Goal: Information Seeking & Learning: Learn about a topic

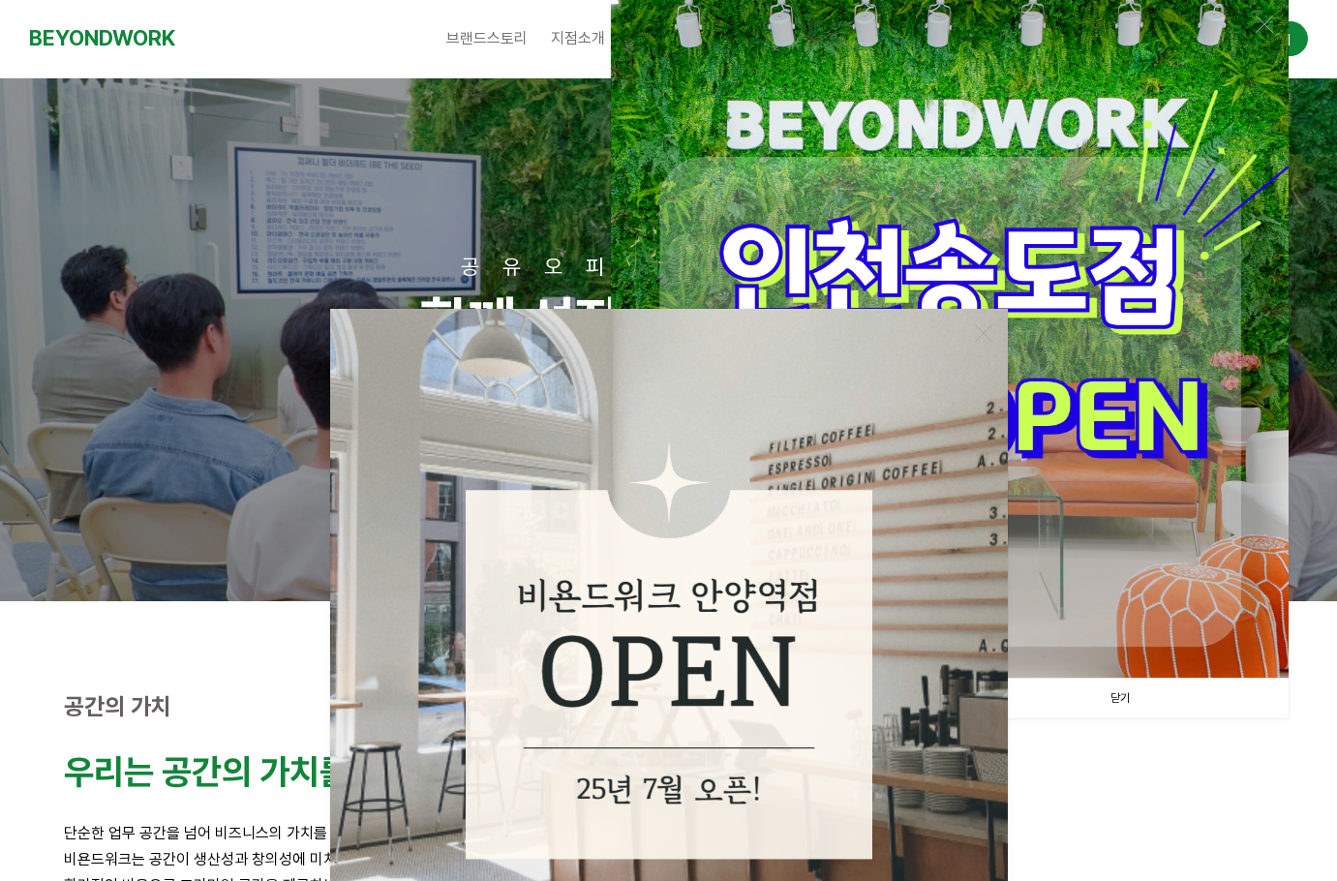
scroll to position [387, 0]
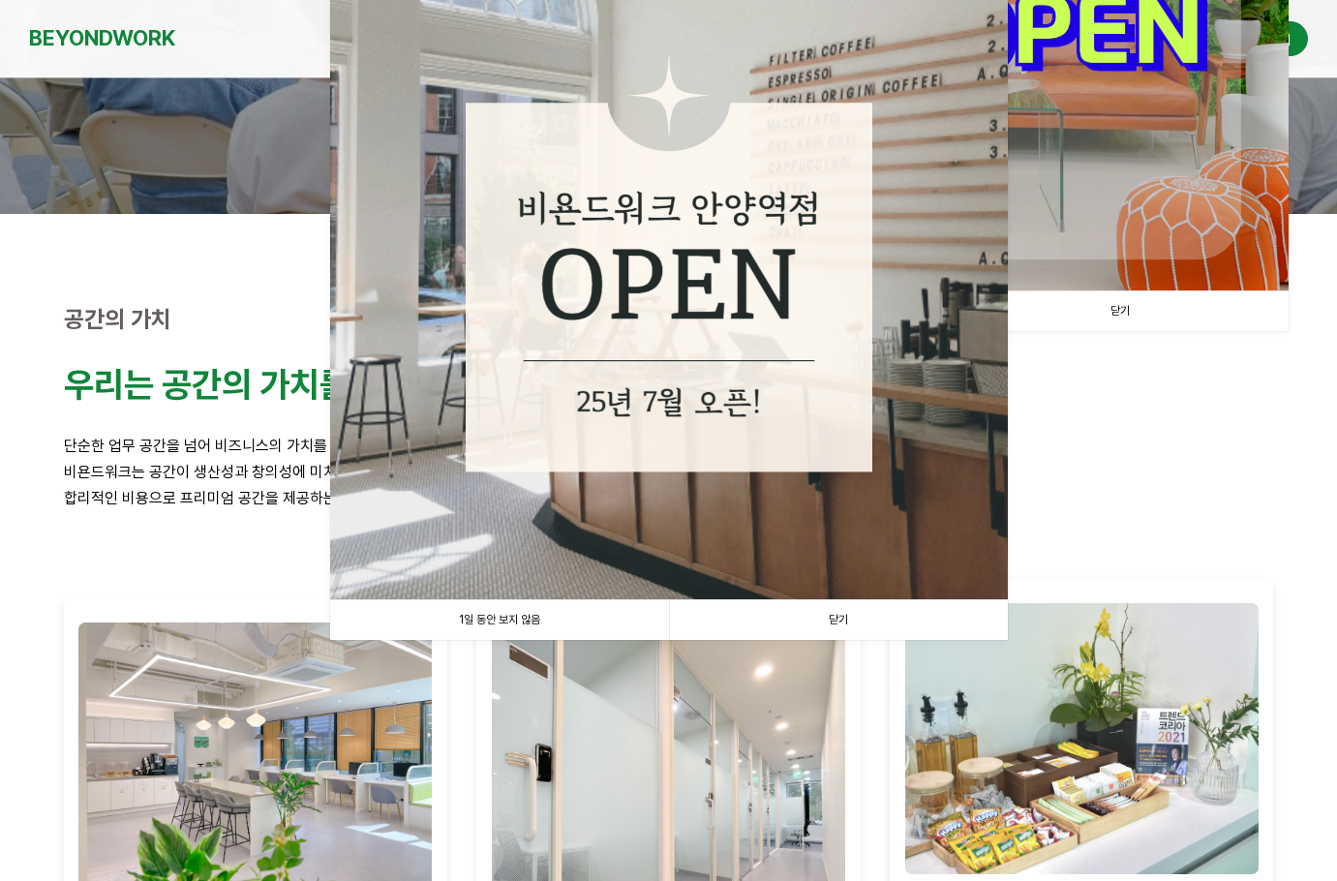
click at [851, 618] on link "닫기" at bounding box center [838, 620] width 339 height 40
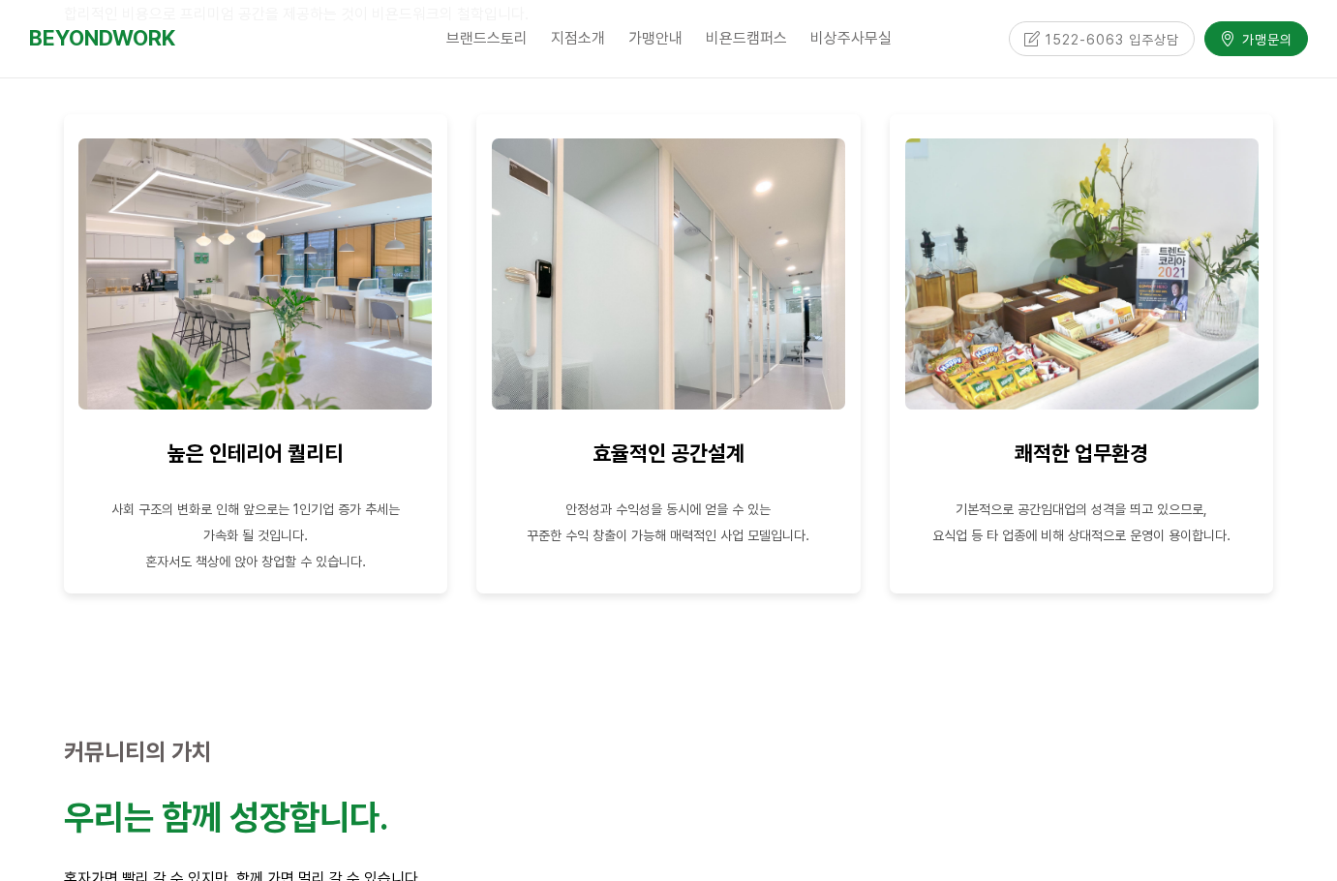
scroll to position [1549, 0]
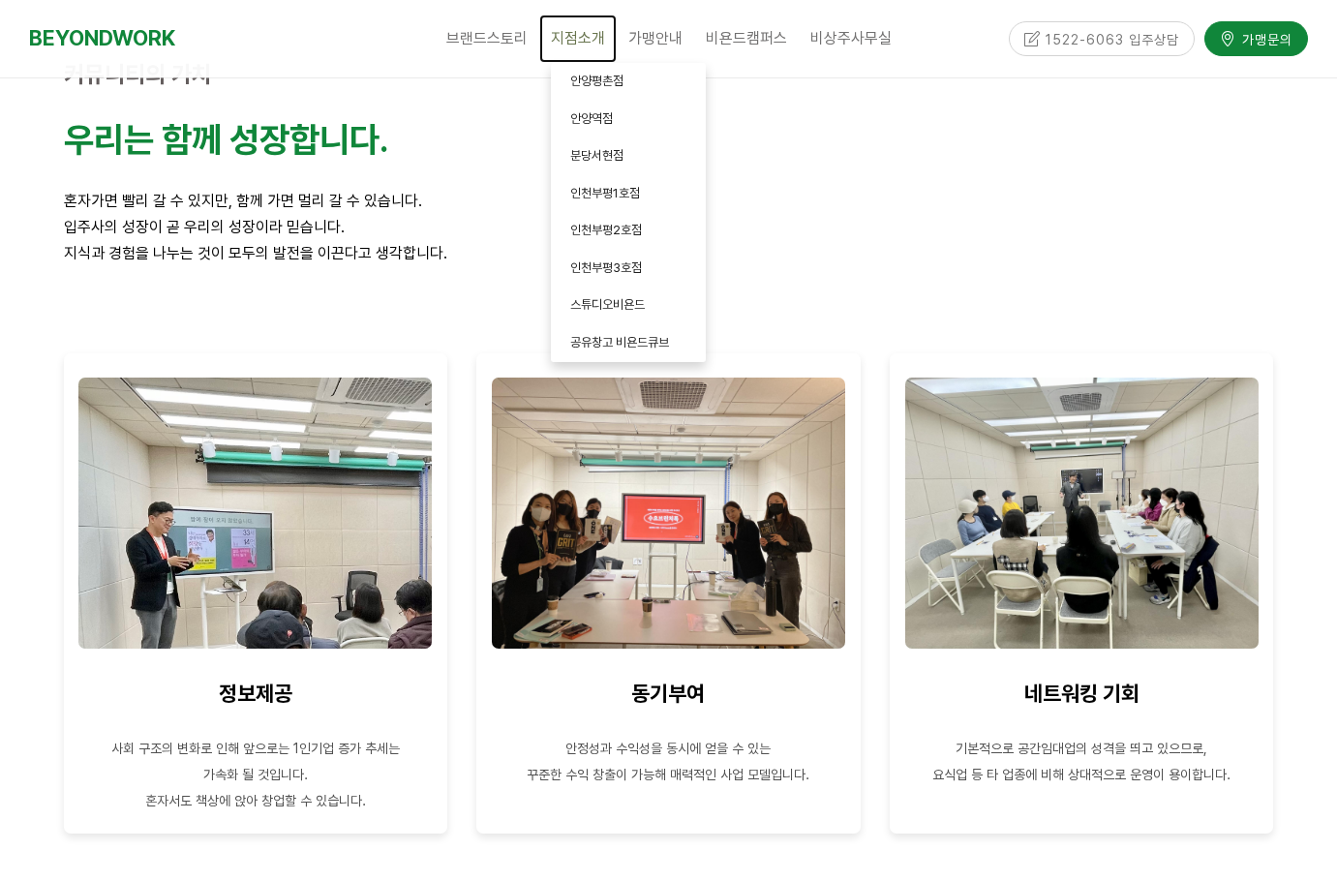
click at [613, 27] on link "지점소개" at bounding box center [577, 39] width 77 height 48
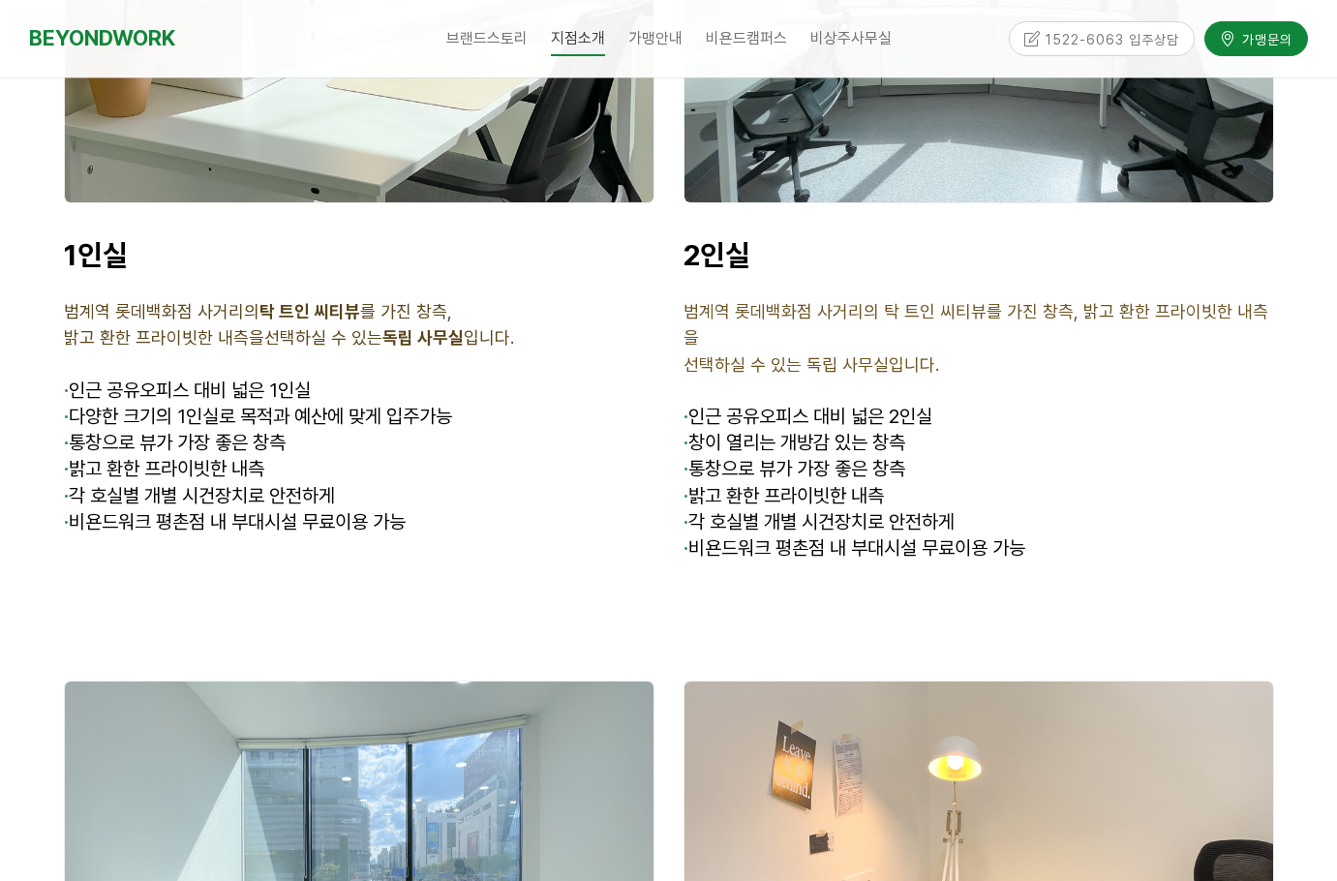
scroll to position [5712, 0]
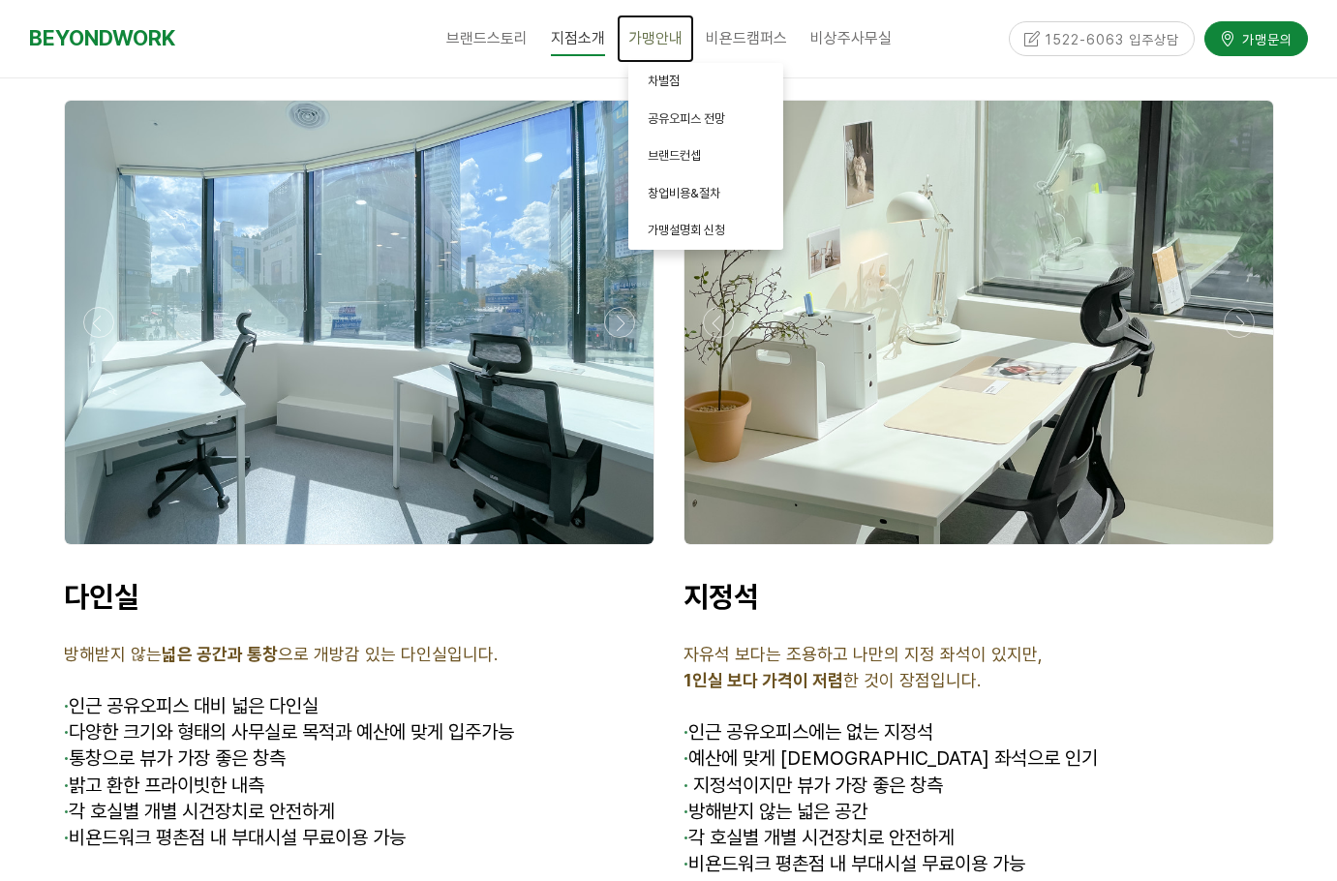
click at [645, 37] on span "가맹안내" at bounding box center [655, 38] width 54 height 18
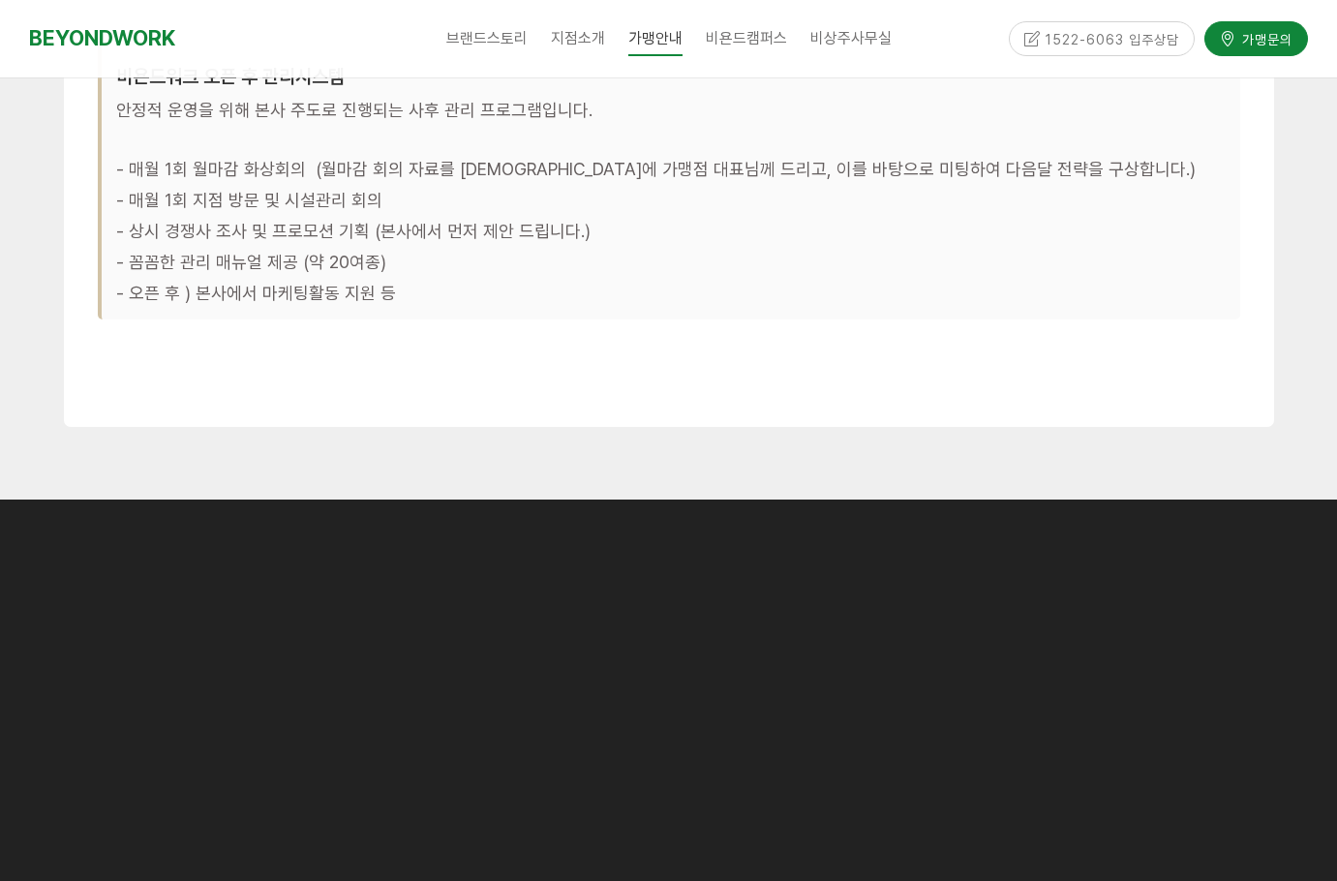
scroll to position [6215, 0]
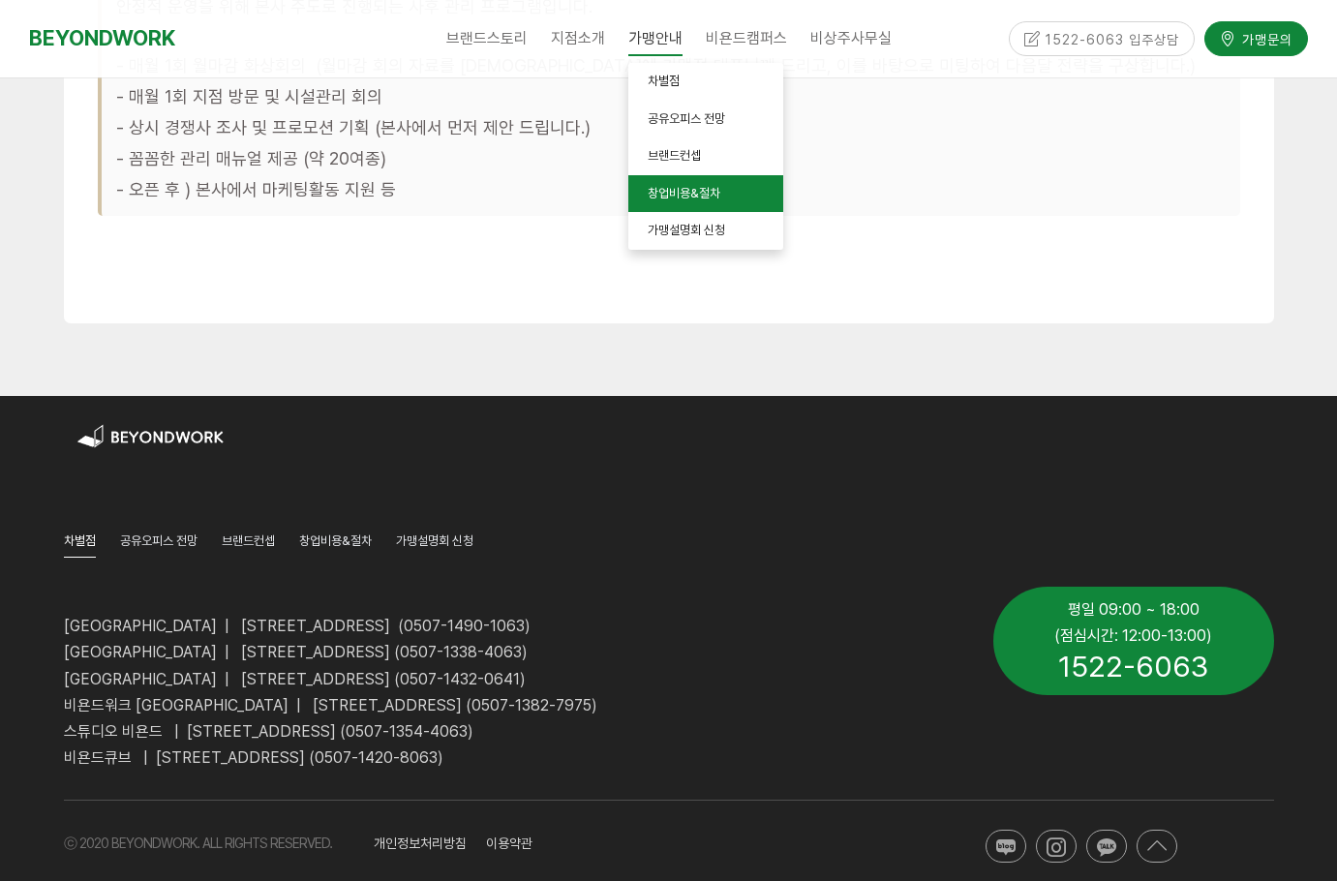
click at [722, 202] on link "창업비용&절차" at bounding box center [705, 194] width 155 height 38
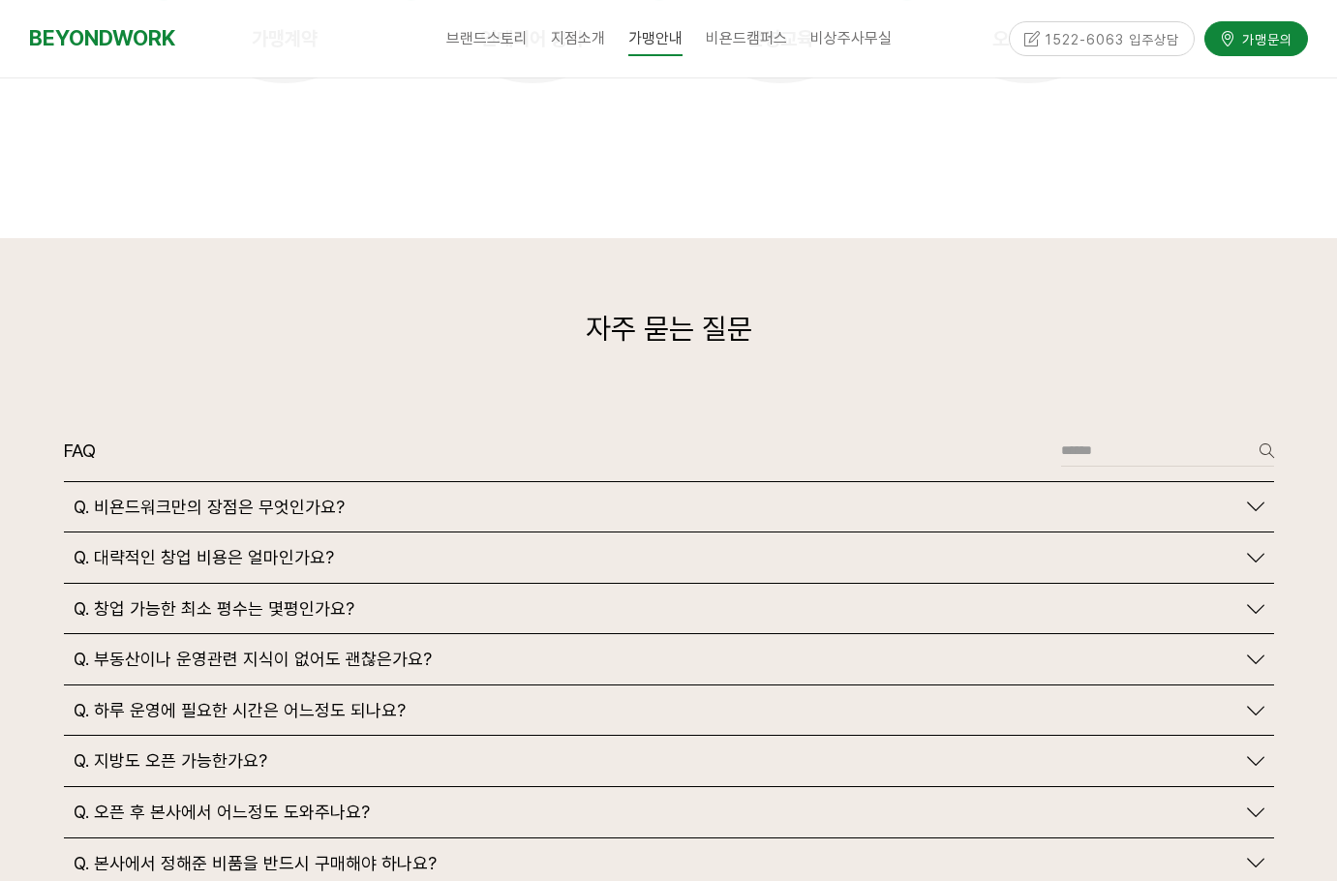
scroll to position [4454, 0]
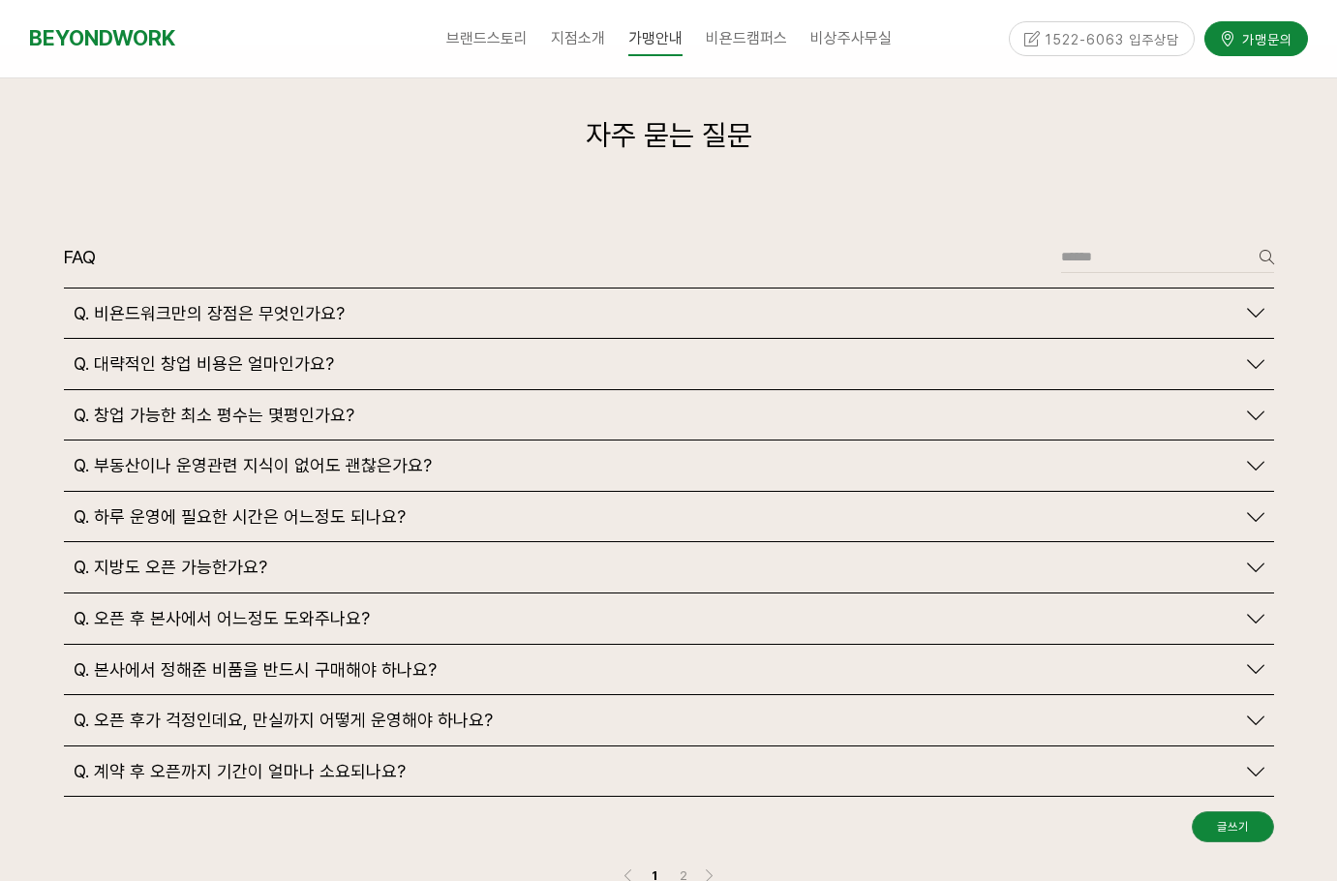
drag, startPoint x: 214, startPoint y: 260, endPoint x: 225, endPoint y: 262, distance: 10.8
click at [214, 303] on span "Q. 비욘드워크만의 장점은 무엇인가요?" at bounding box center [209, 313] width 271 height 21
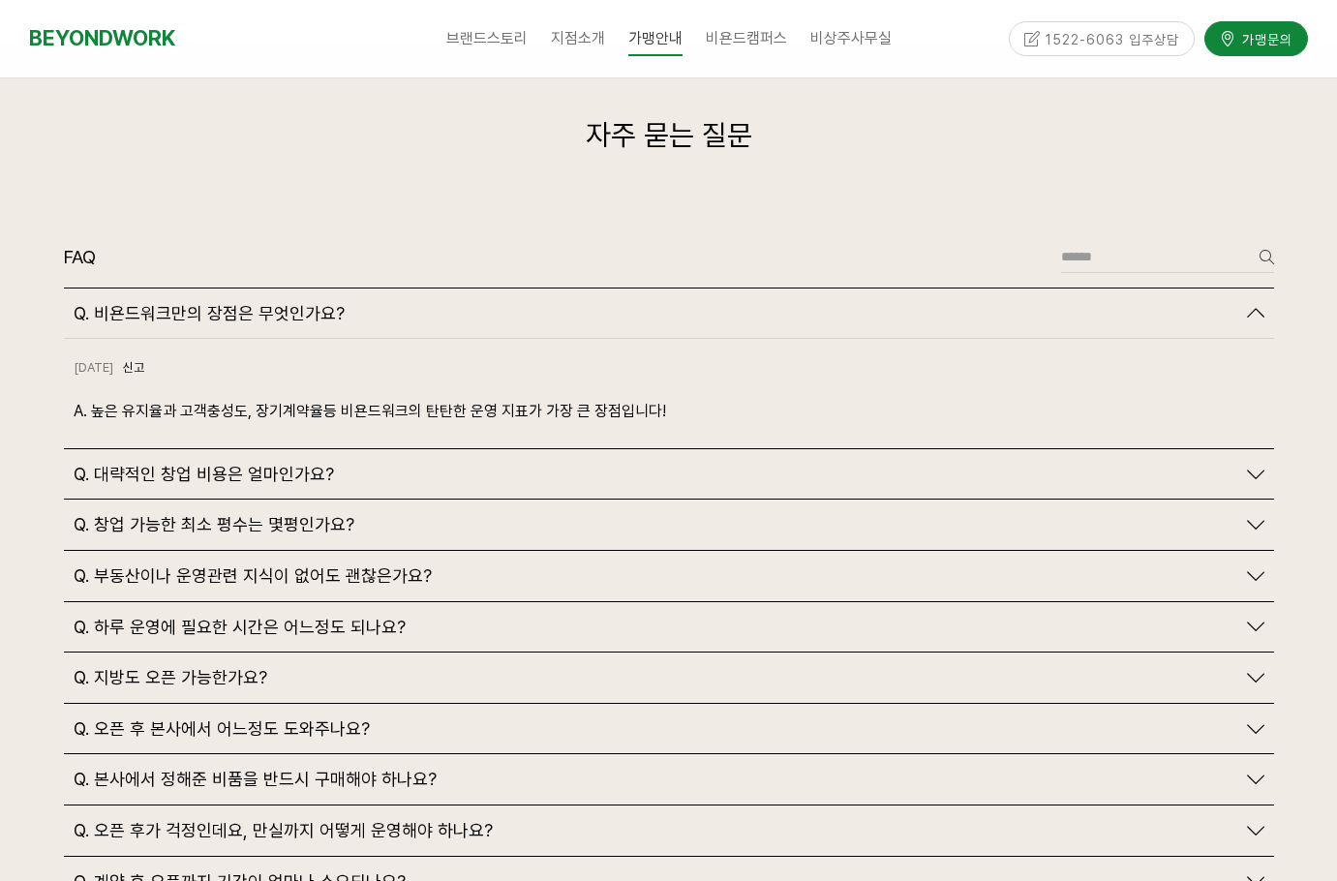
click at [230, 464] on span "Q. 대략적인 창업 비용은 얼마인가요?" at bounding box center [204, 474] width 260 height 21
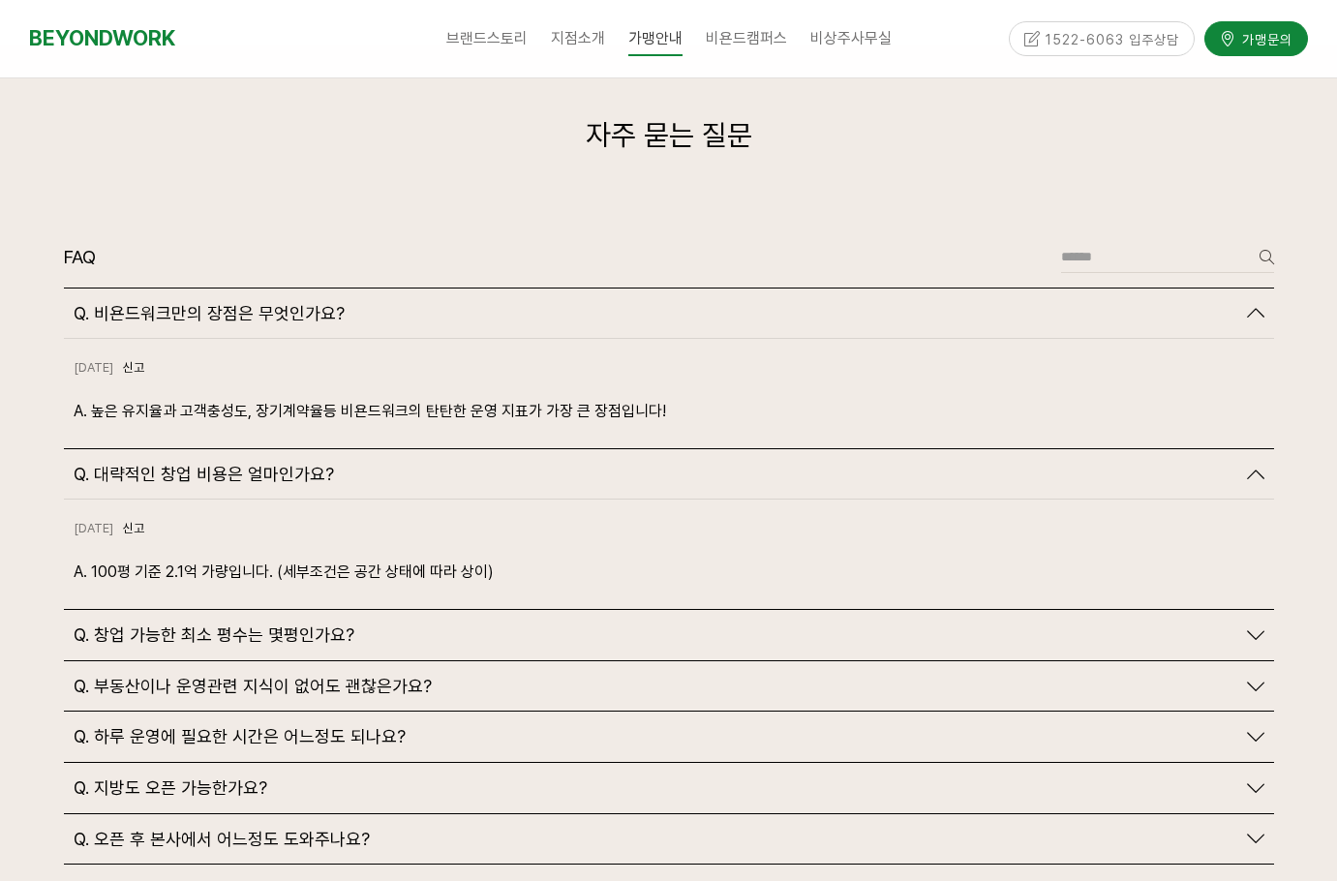
click at [460, 521] on div "2024-10-18 신고 신고" at bounding box center [669, 540] width 1191 height 38
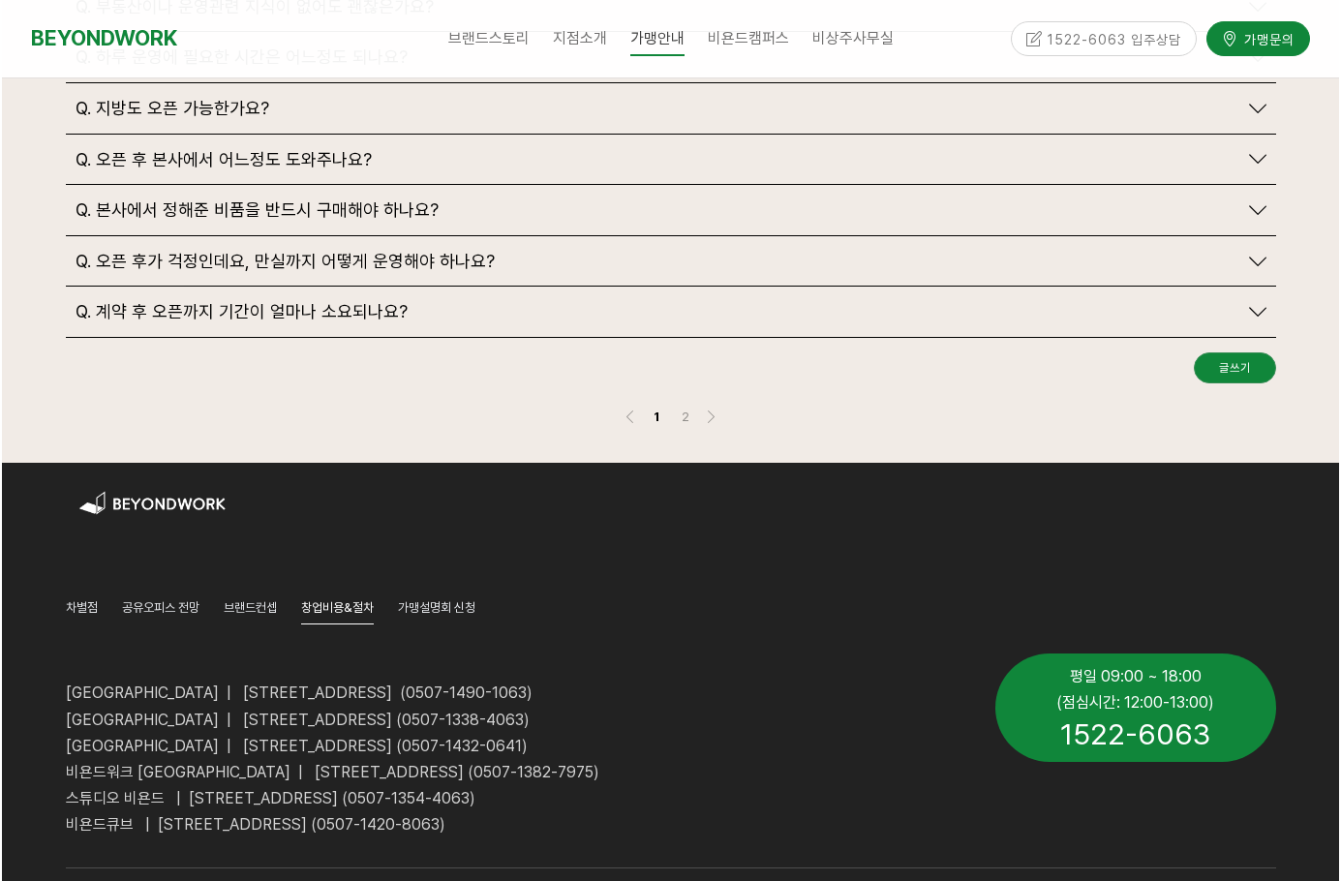
scroll to position [5228, 0]
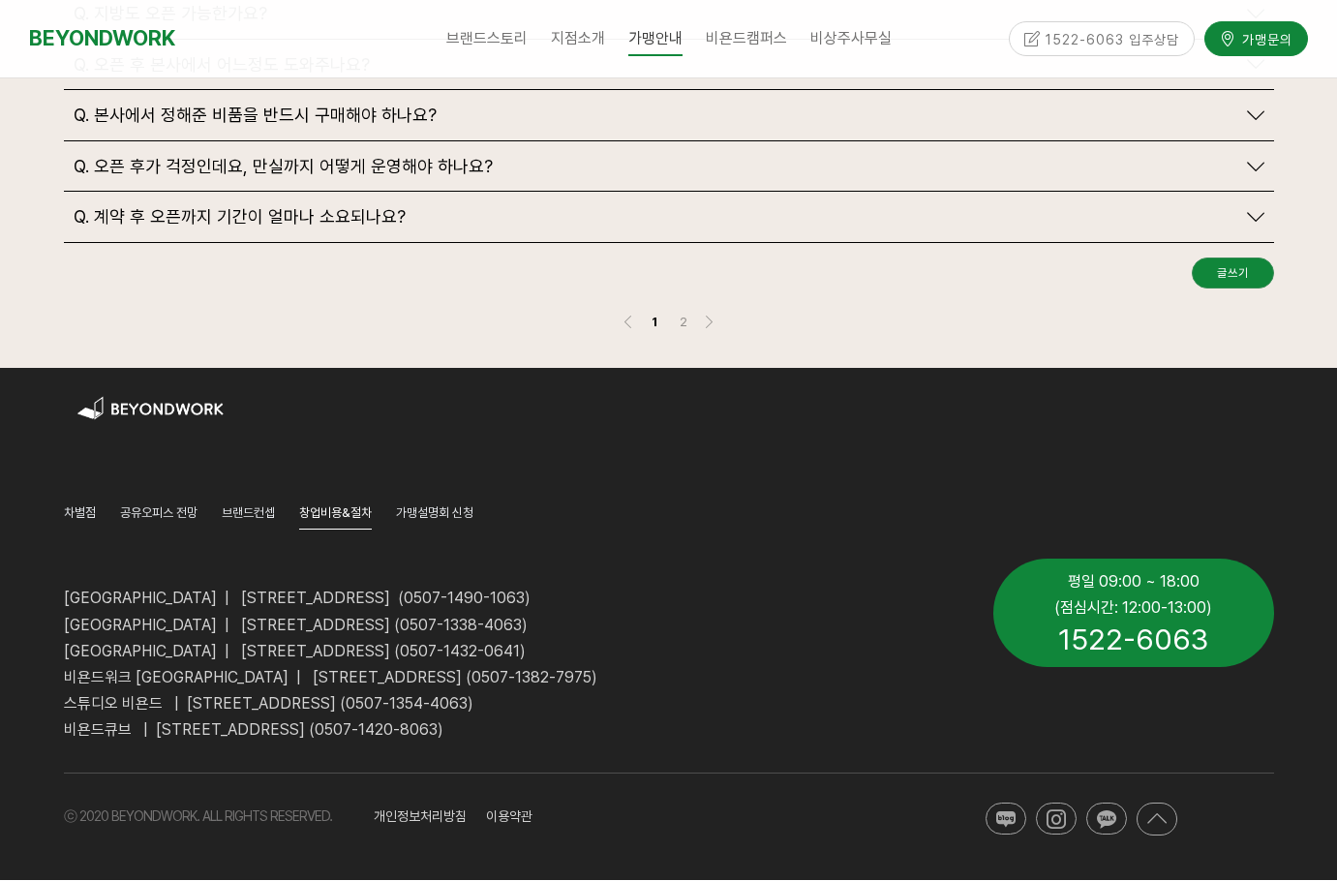
click at [1133, 382] on div at bounding box center [772, 396] width 1004 height 29
click at [1286, 484] on div at bounding box center [981, 513] width 620 height 58
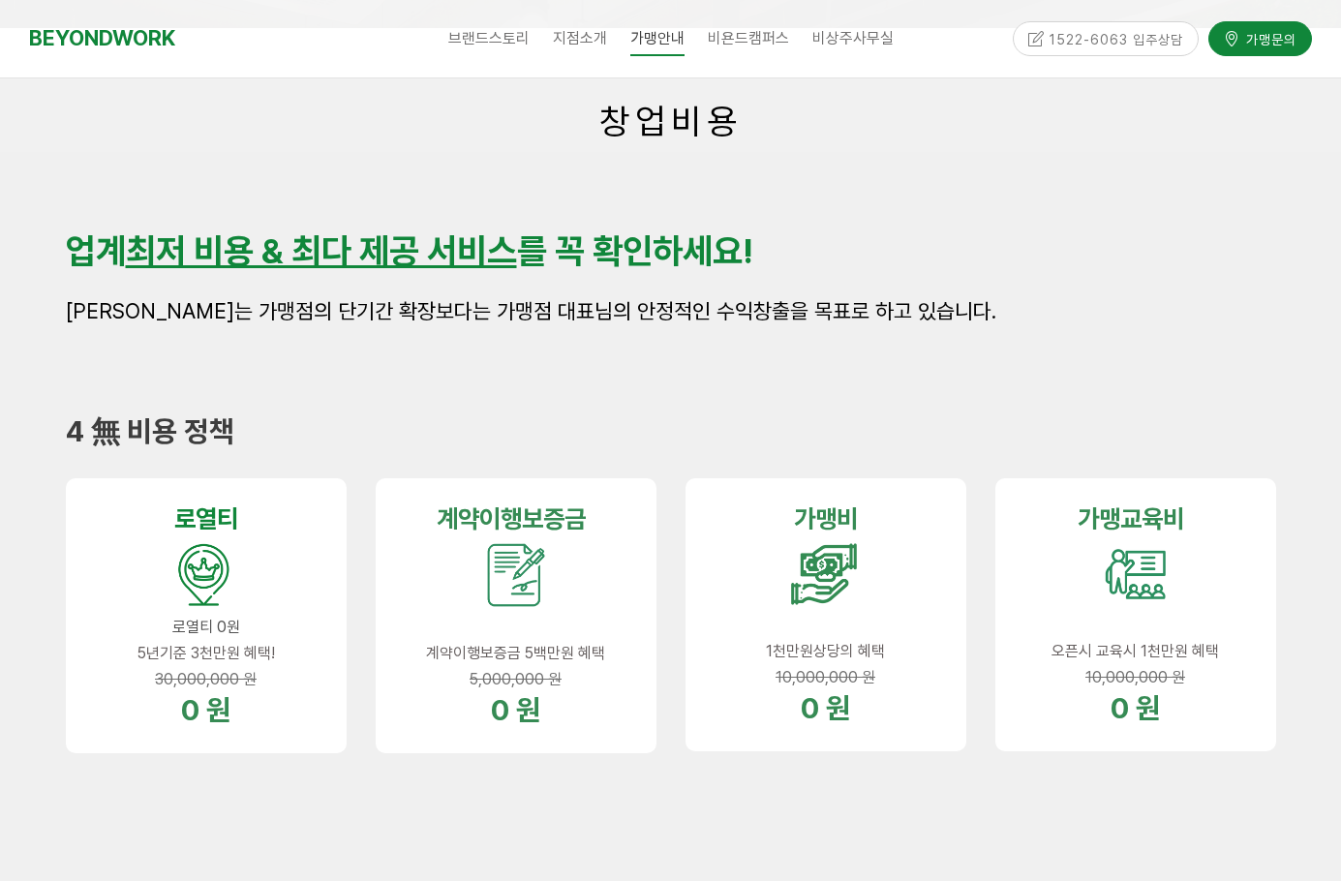
scroll to position [0, 0]
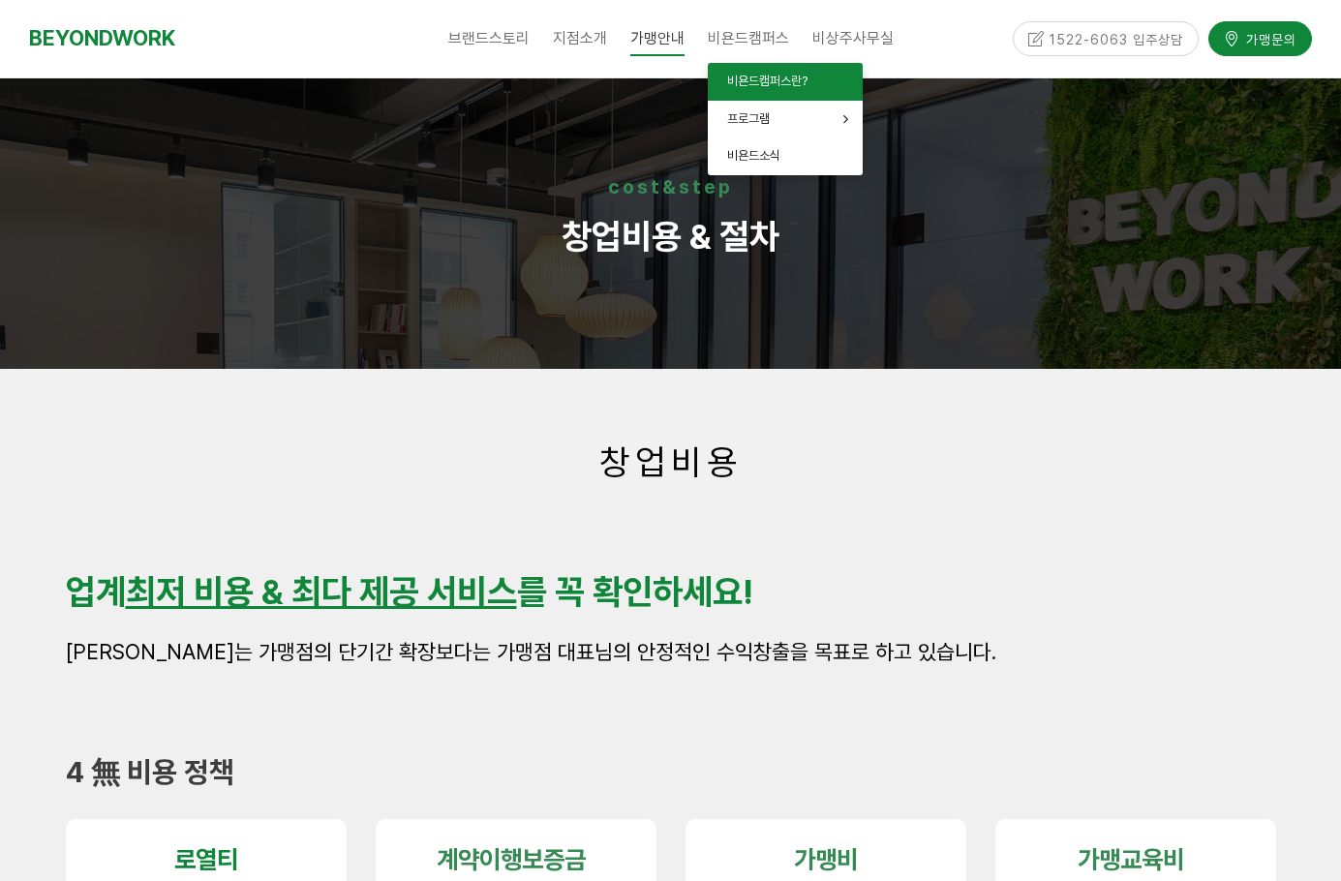
click at [791, 82] on span "비욘드캠퍼스란?" at bounding box center [767, 81] width 80 height 15
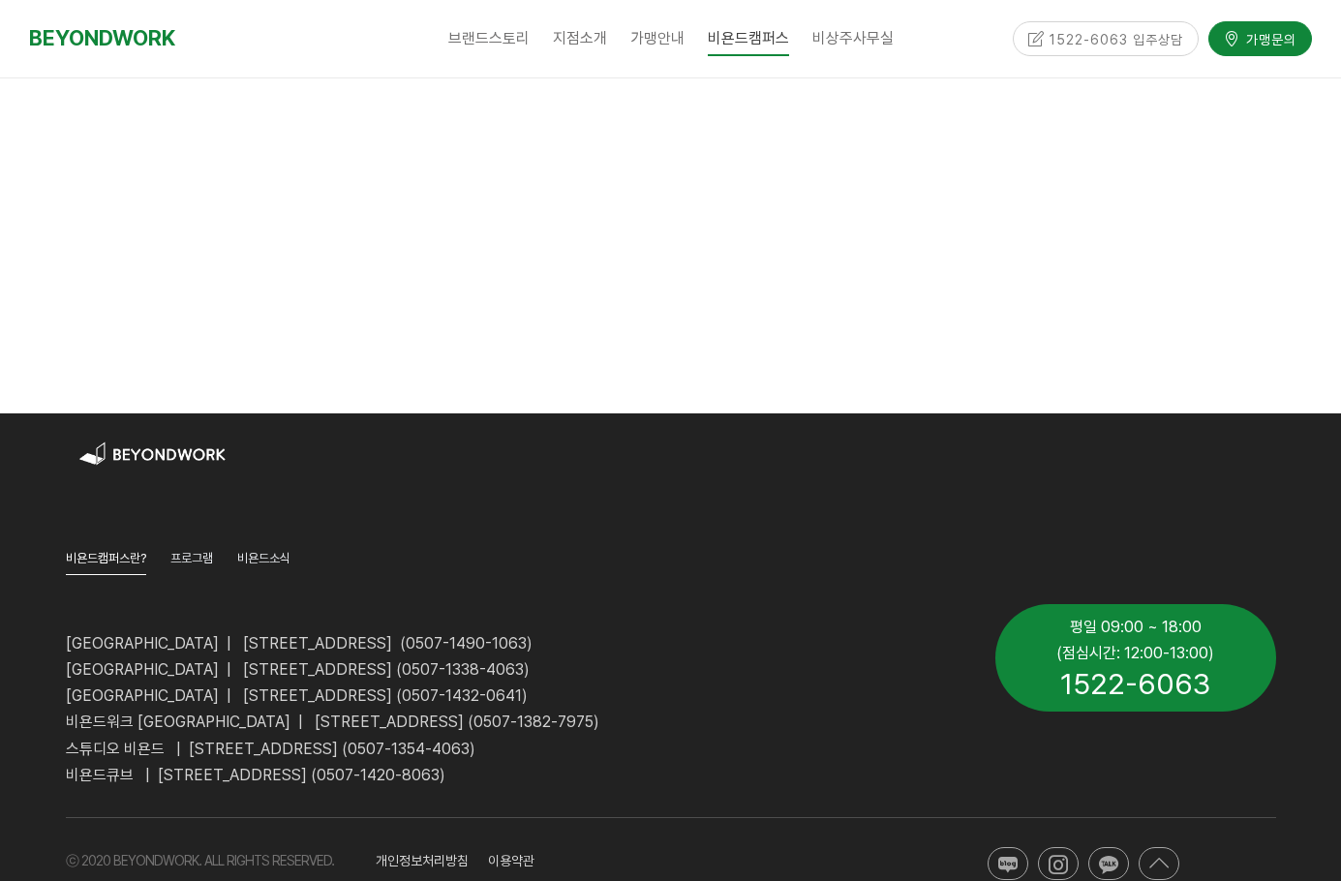
scroll to position [3292, 0]
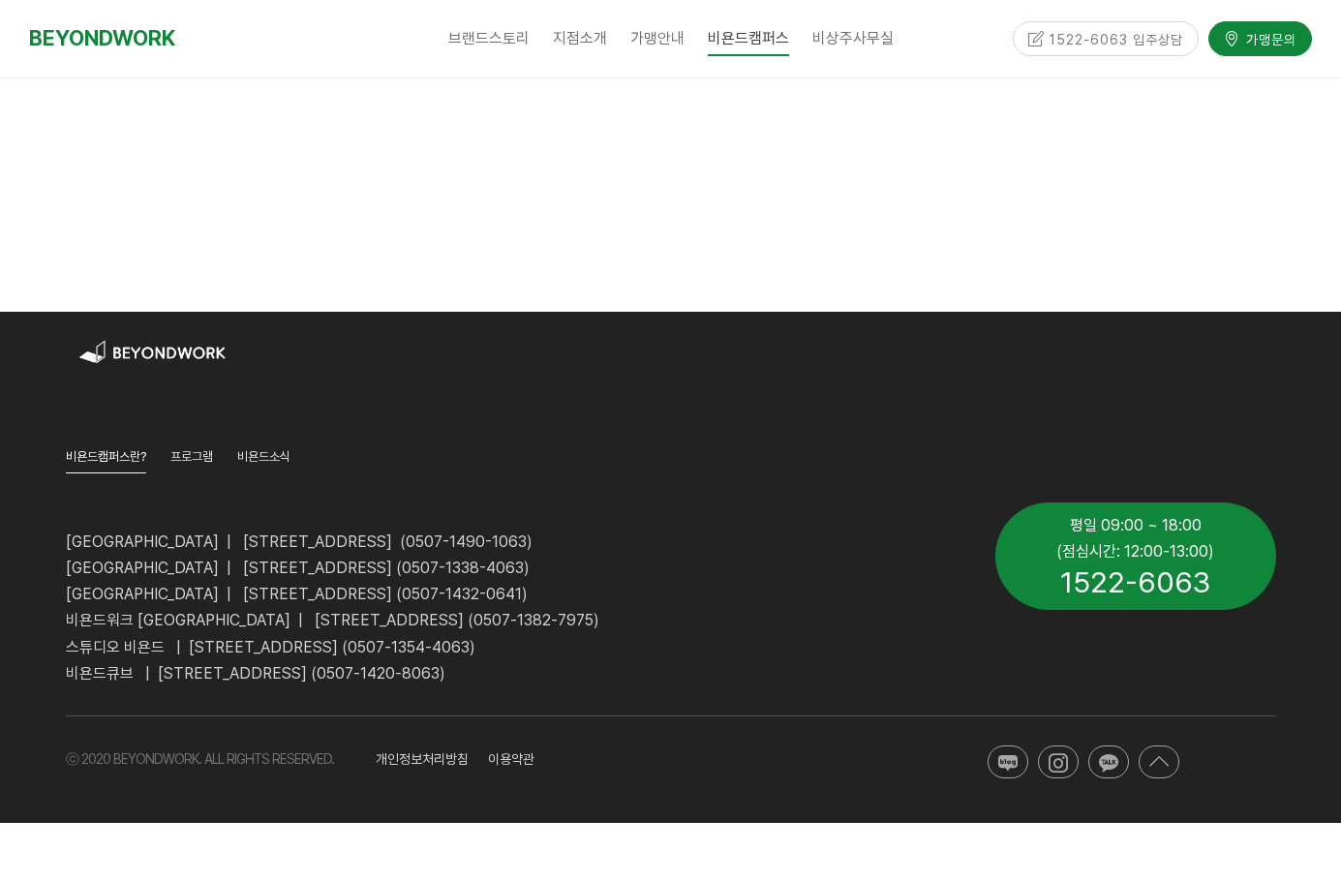
click at [502, 502] on p at bounding box center [516, 515] width 900 height 26
drag, startPoint x: 19, startPoint y: 551, endPoint x: 7, endPoint y: 550, distance: 12.6
click at [18, 550] on div at bounding box center [670, 567] width 1341 height 511
click at [321, 559] on span "[GEOGRAPHIC_DATA] | [STREET_ADDRESS] (0507-1338-4063)" at bounding box center [298, 568] width 464 height 18
click at [816, 370] on div at bounding box center [774, 399] width 1033 height 58
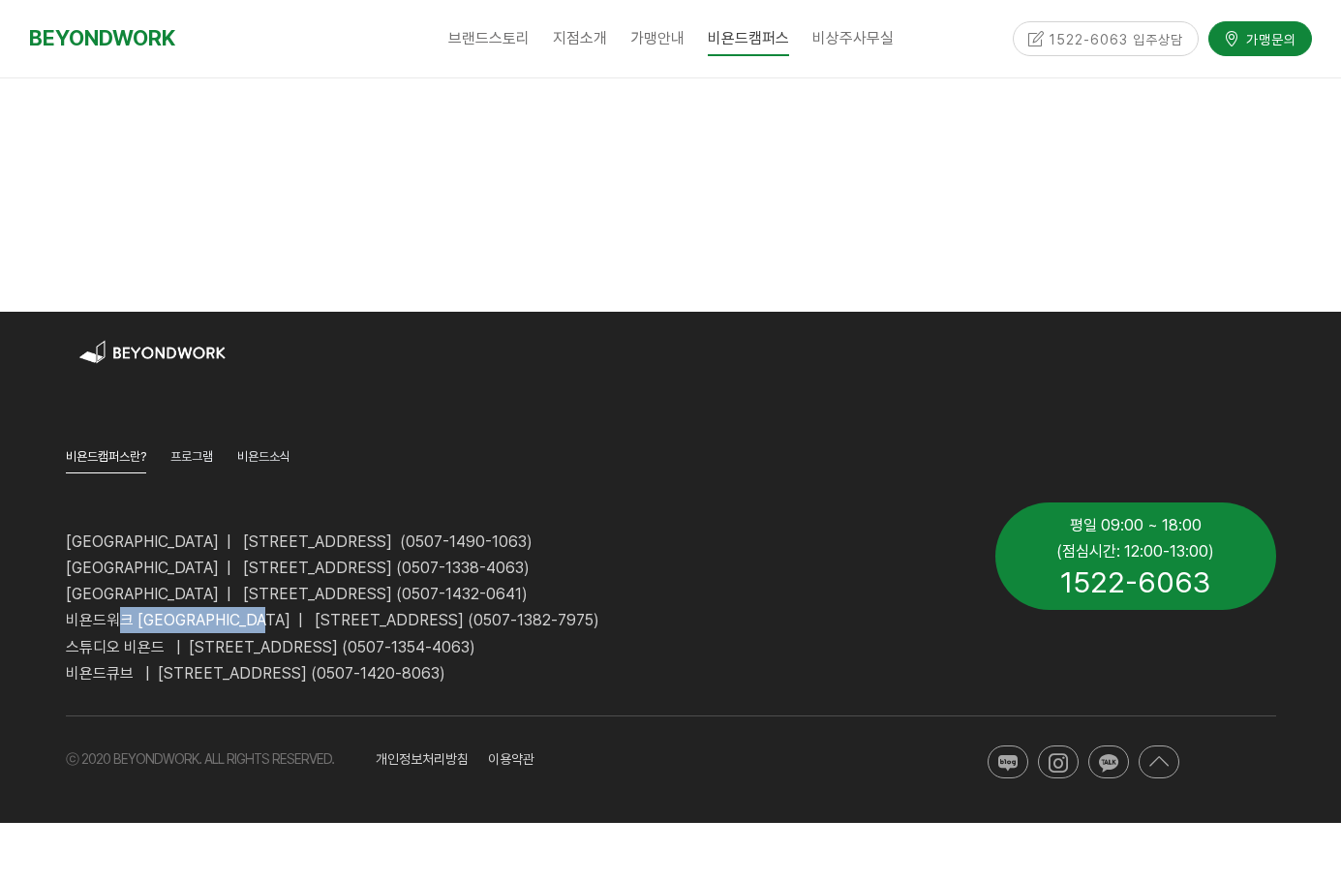
drag, startPoint x: 265, startPoint y: 570, endPoint x: 444, endPoint y: 562, distance: 179.3
click at [419, 563] on div "[GEOGRAPHIC_DATA] | [STREET_ADDRESS] (0507-1490-1063) [GEOGRAPHIC_DATA] | [STRE…" at bounding box center [516, 594] width 900 height 184
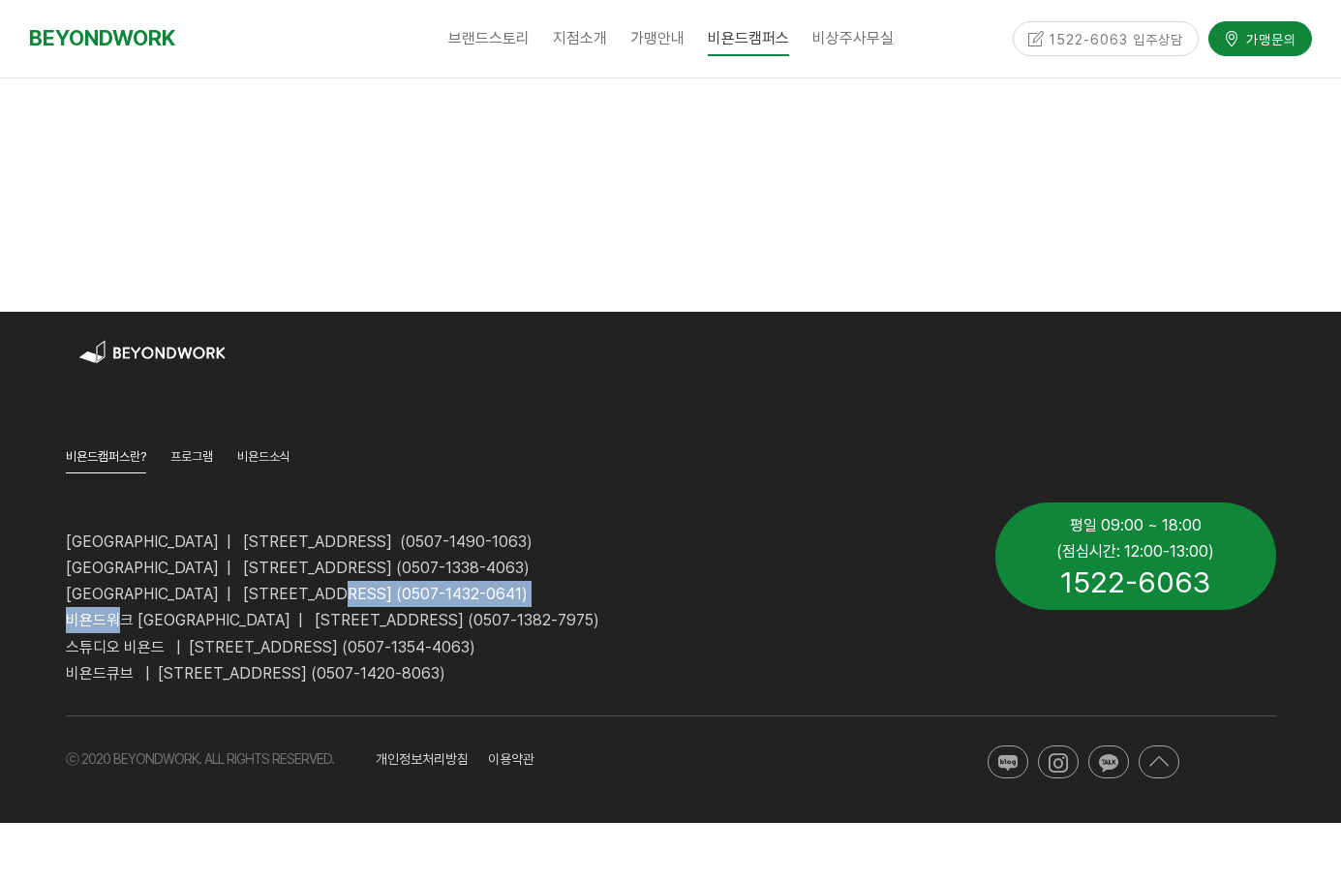
click at [444, 585] on span "[GEOGRAPHIC_DATA] | [STREET_ADDRESS] (0507-1432-0641)" at bounding box center [297, 594] width 462 height 18
drag, startPoint x: 624, startPoint y: 557, endPoint x: 187, endPoint y: 555, distance: 436.7
click at [188, 585] on span "[GEOGRAPHIC_DATA] | [STREET_ADDRESS] (0507-1432-0641)" at bounding box center [297, 594] width 462 height 18
click at [187, 585] on span "[GEOGRAPHIC_DATA] | [STREET_ADDRESS] (0507-1432-0641)" at bounding box center [297, 594] width 462 height 18
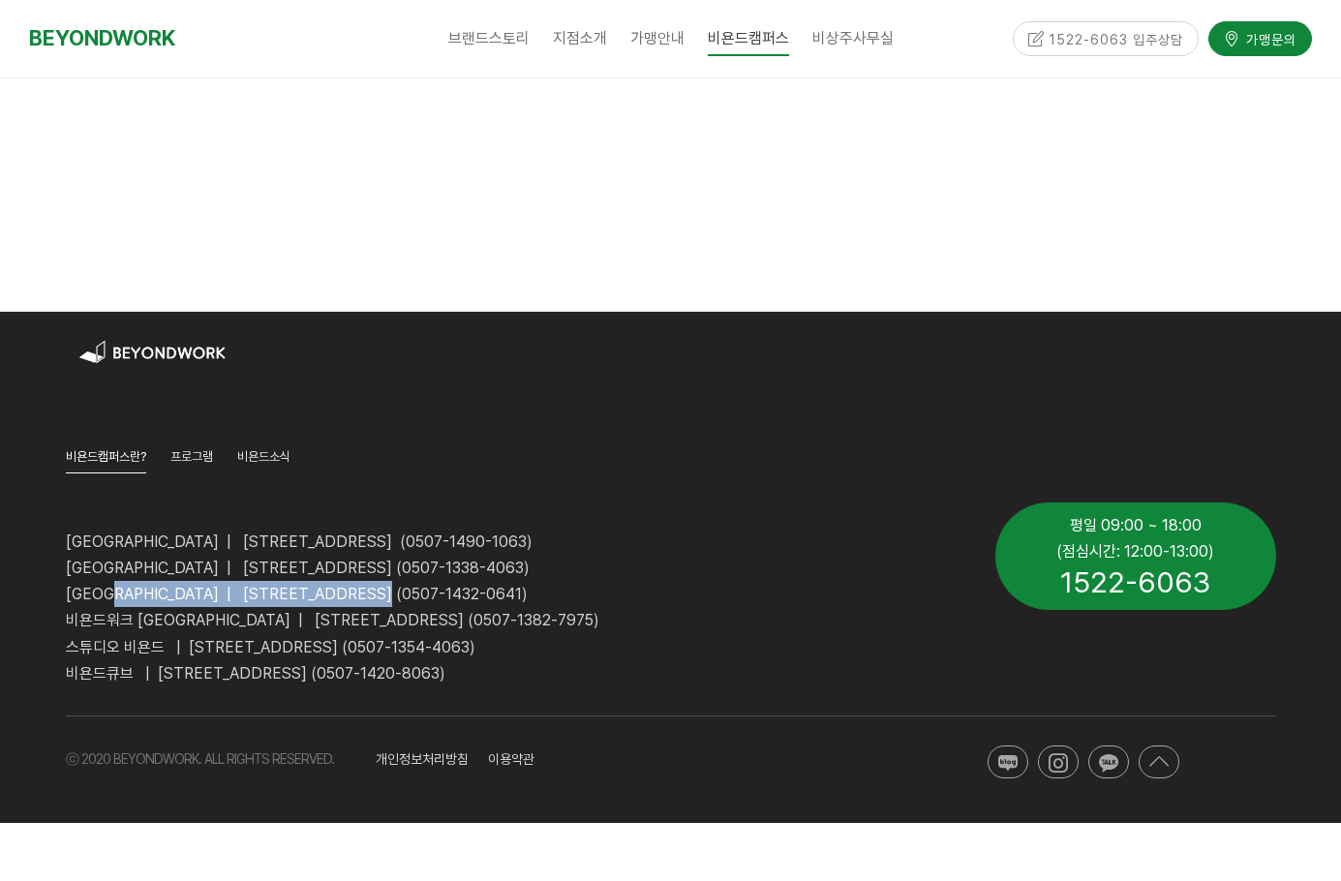
drag, startPoint x: 130, startPoint y: 561, endPoint x: 467, endPoint y: 559, distance: 336.9
click at [467, 585] on span "[GEOGRAPHIC_DATA] | [STREET_ADDRESS] (0507-1432-0641)" at bounding box center [297, 594] width 462 height 18
drag, startPoint x: 558, startPoint y: 555, endPoint x: 208, endPoint y: 562, distance: 349.6
click at [208, 585] on span "[GEOGRAPHIC_DATA] | [STREET_ADDRESS] (0507-1432-0641)" at bounding box center [297, 594] width 462 height 18
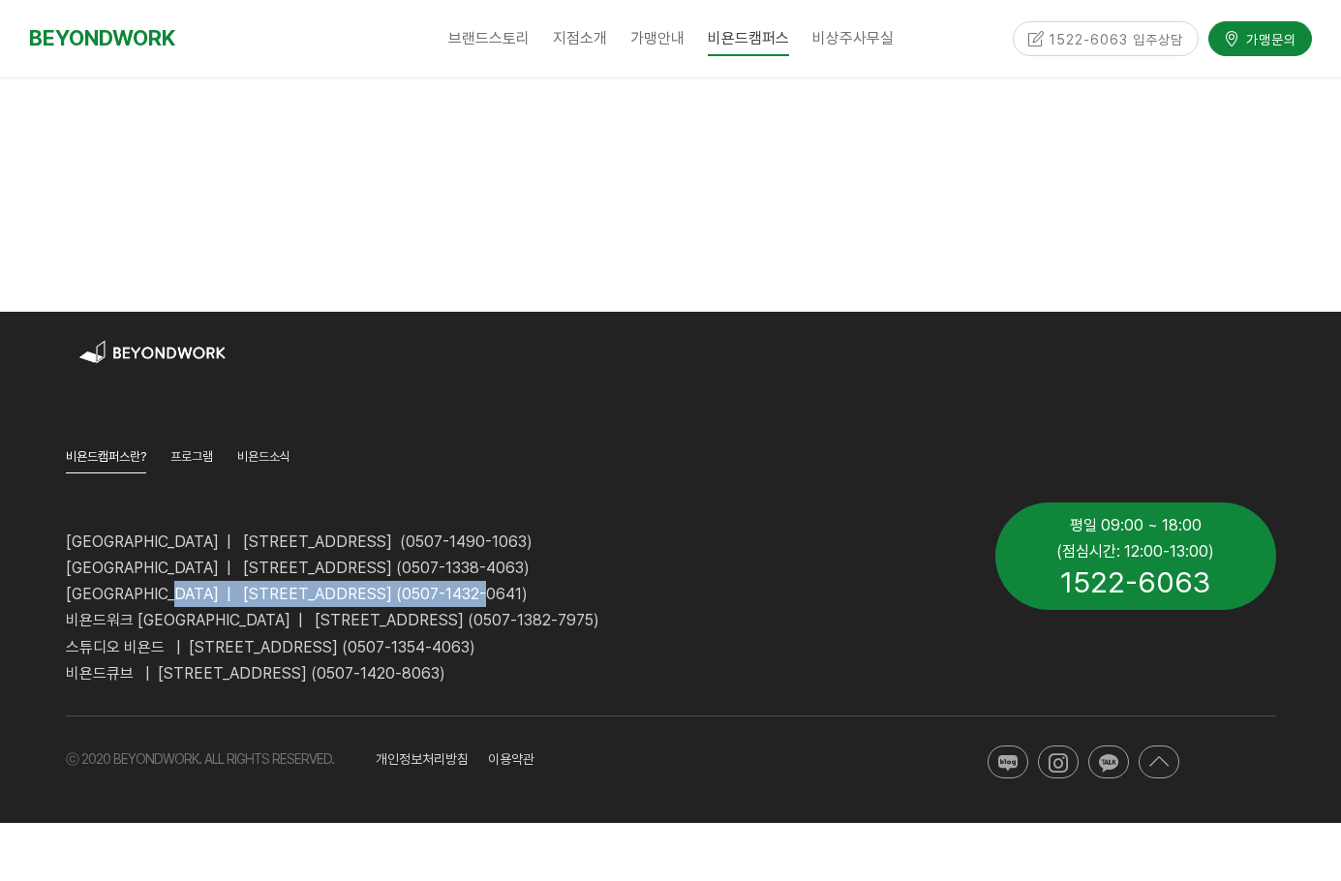
click at [208, 581] on p "[GEOGRAPHIC_DATA] | [STREET_ADDRESS] (0507-1432-0641)" at bounding box center [516, 594] width 900 height 26
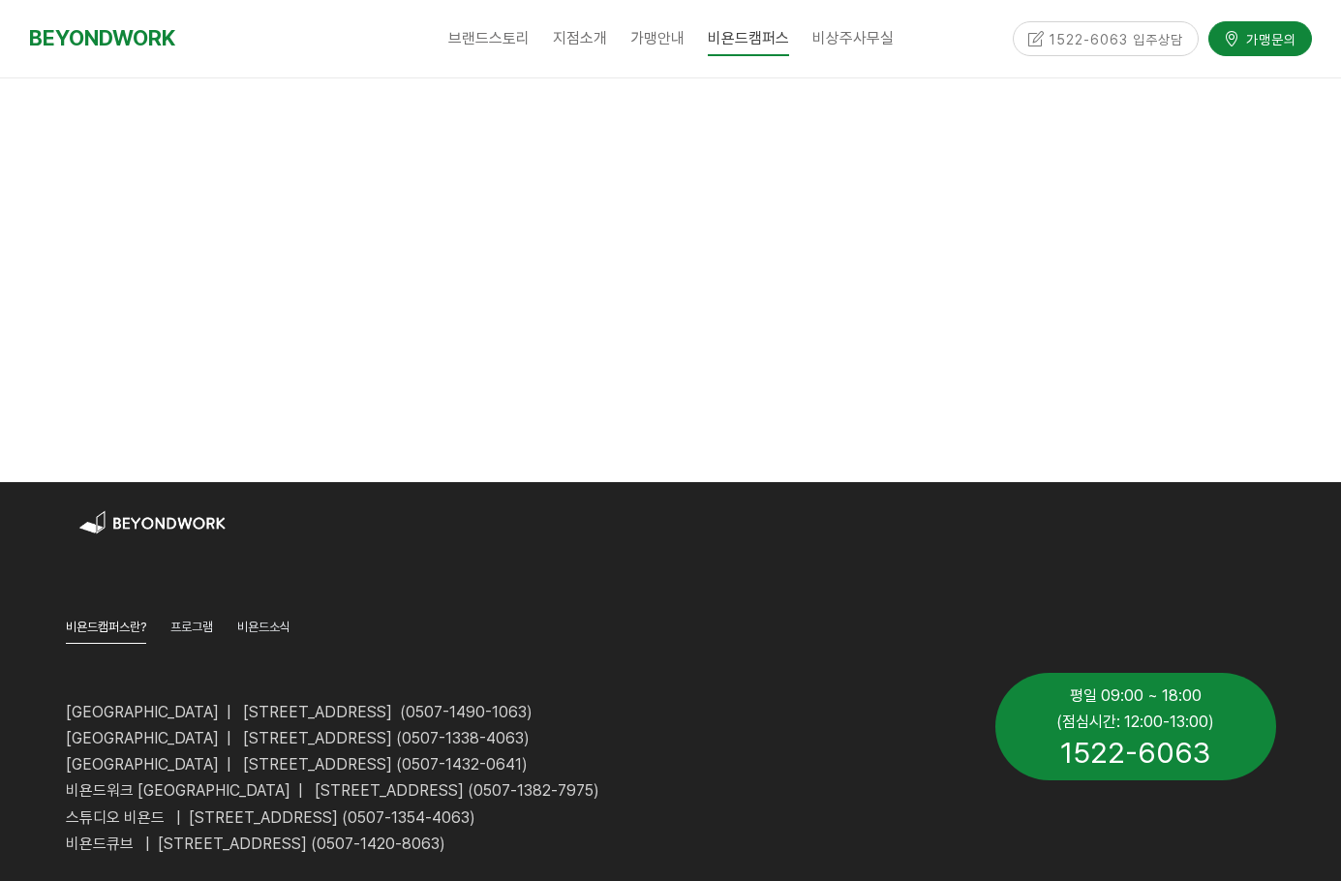
scroll to position [2808, 0]
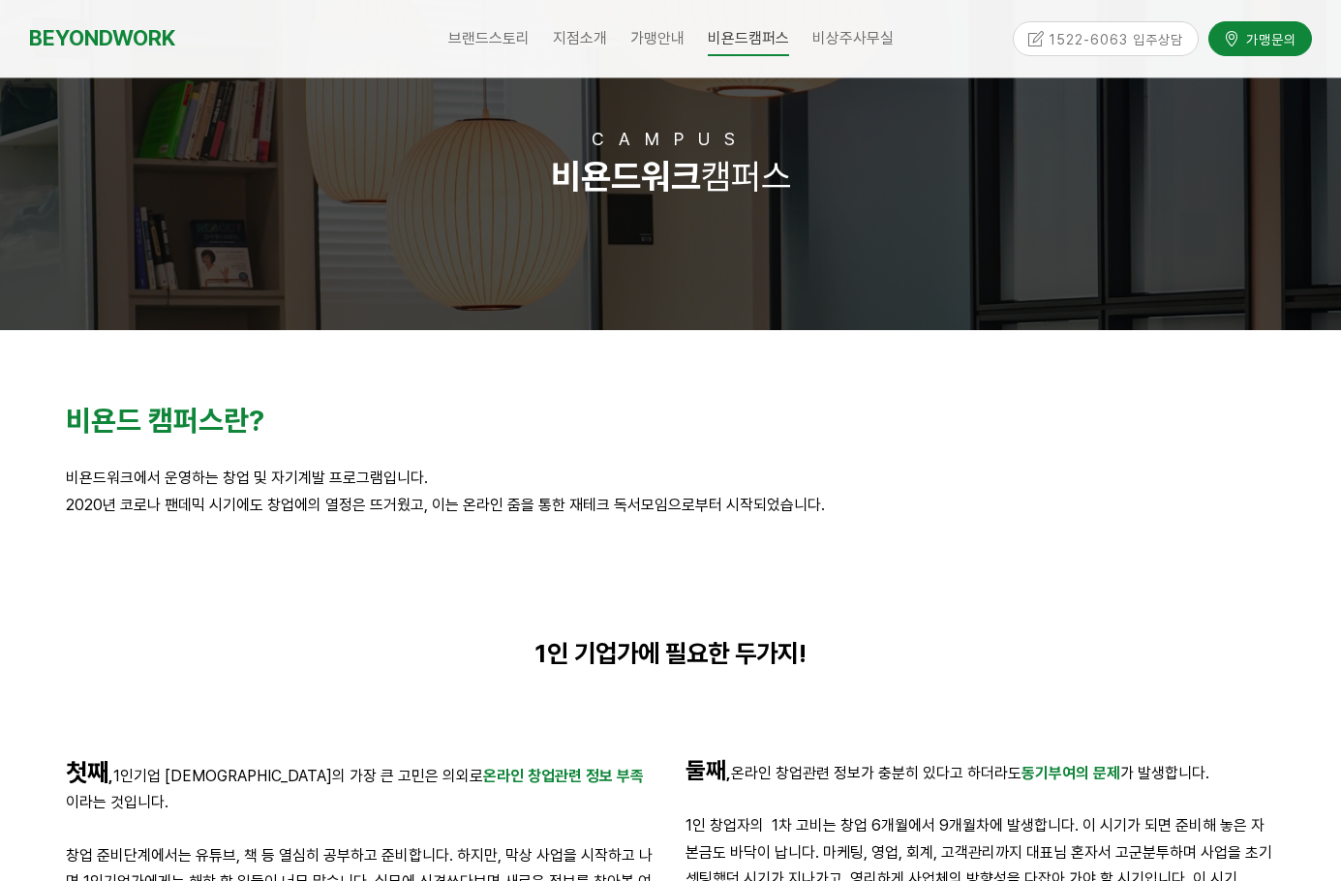
scroll to position [0, 0]
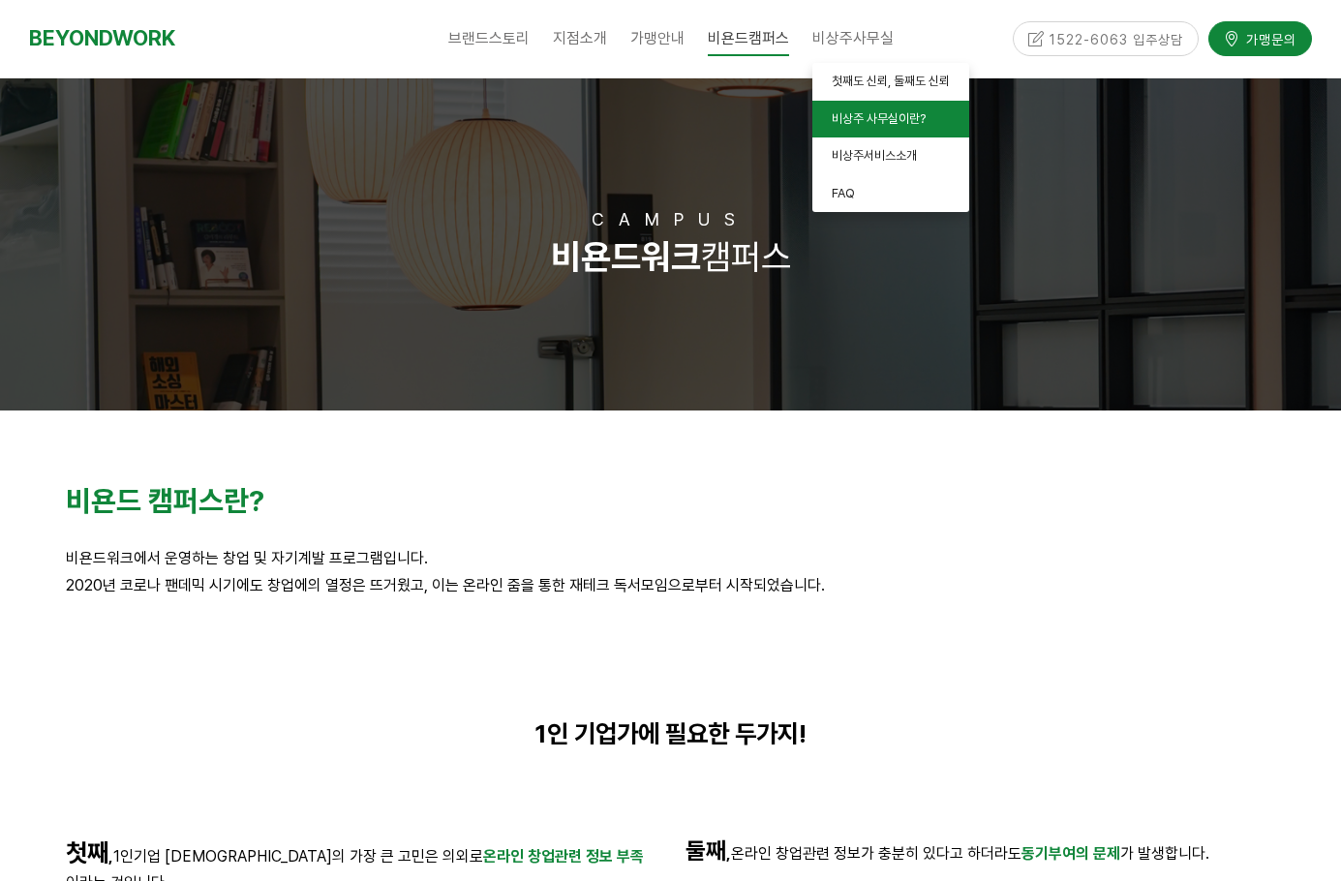
click at [862, 133] on link "비상주 사무실이란?" at bounding box center [890, 120] width 157 height 38
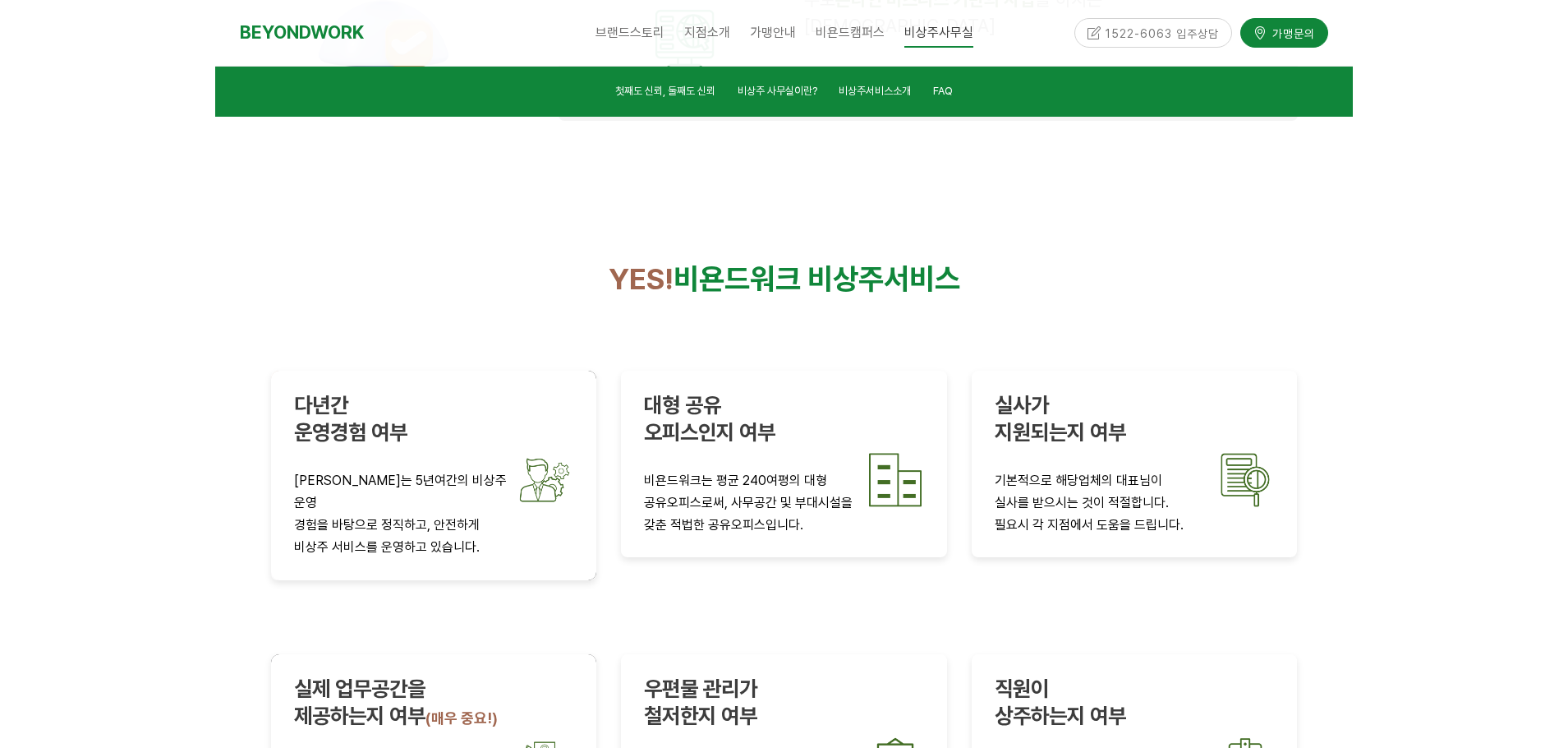
scroll to position [2771, 0]
